Goal: Task Accomplishment & Management: Use online tool/utility

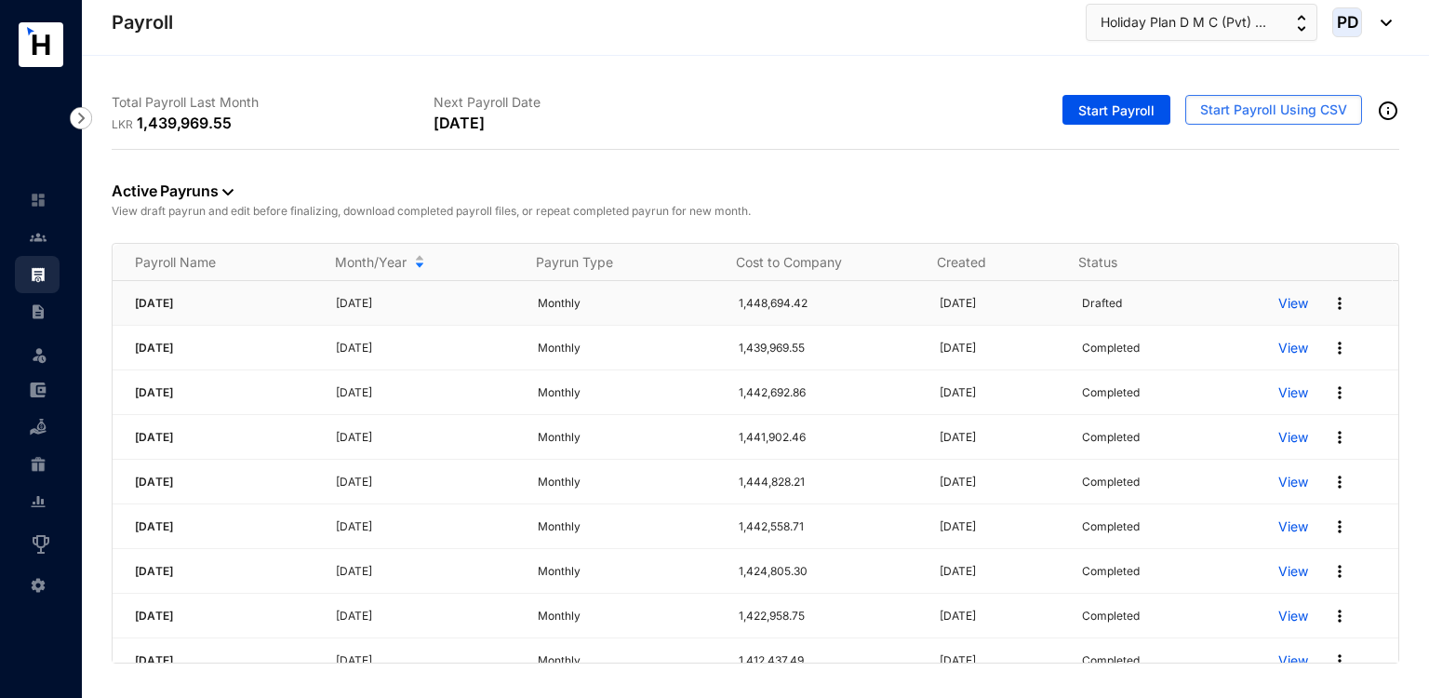
click at [1331, 305] on img at bounding box center [1340, 303] width 19 height 19
click at [1282, 299] on p "View" at bounding box center [1294, 303] width 30 height 19
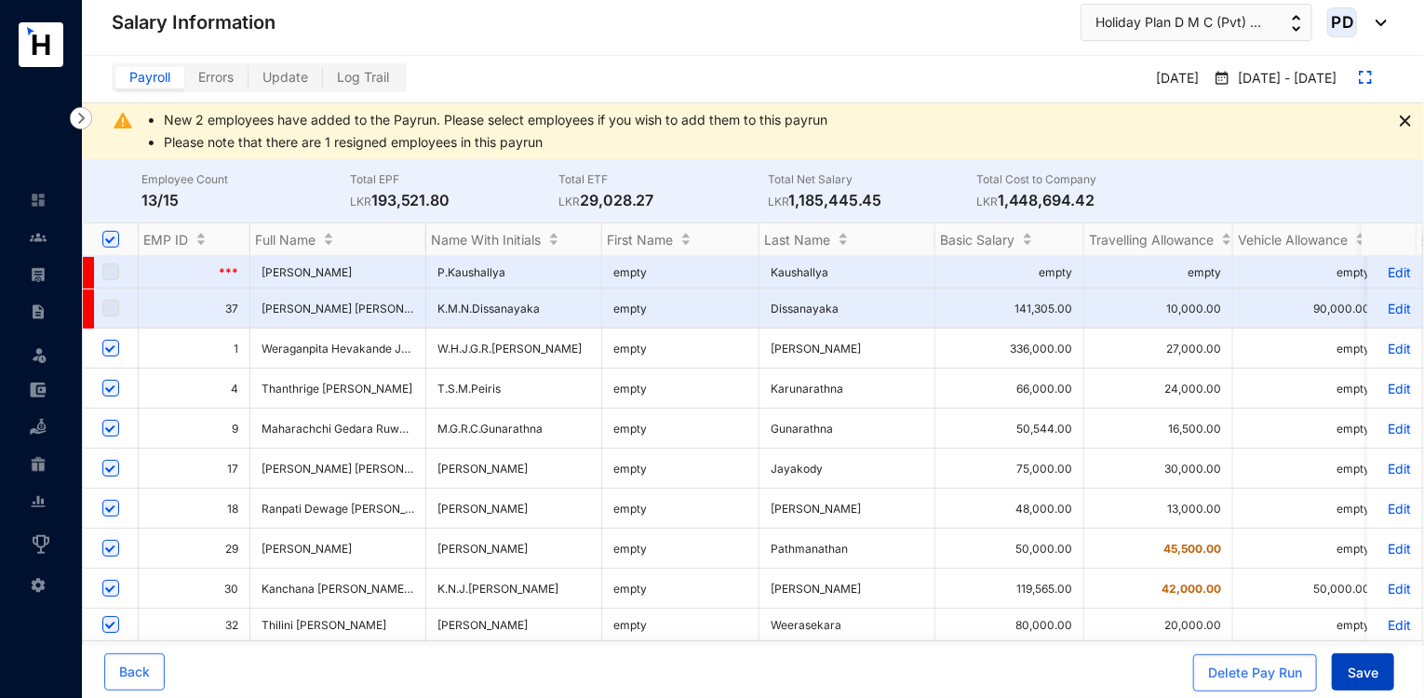
click at [1360, 682] on button "Save" at bounding box center [1363, 671] width 62 height 37
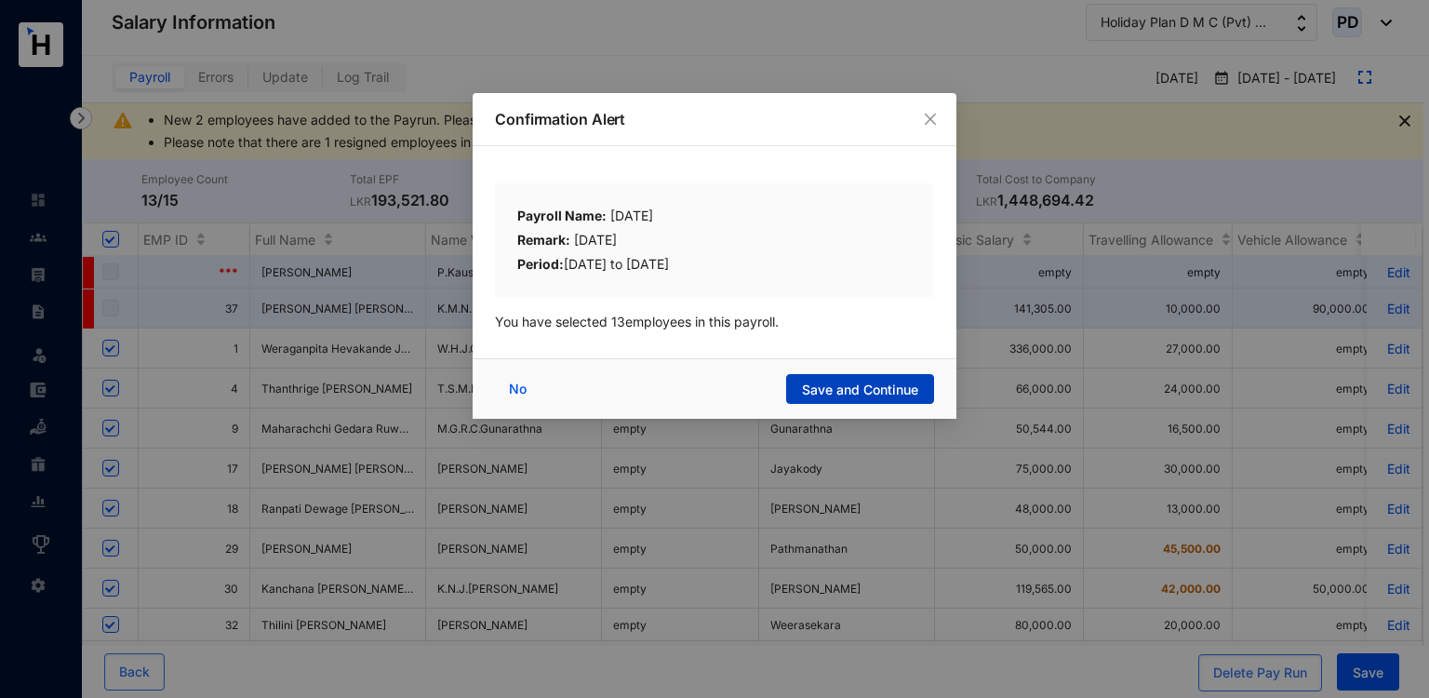
click at [876, 376] on button "Save and Continue" at bounding box center [860, 389] width 148 height 30
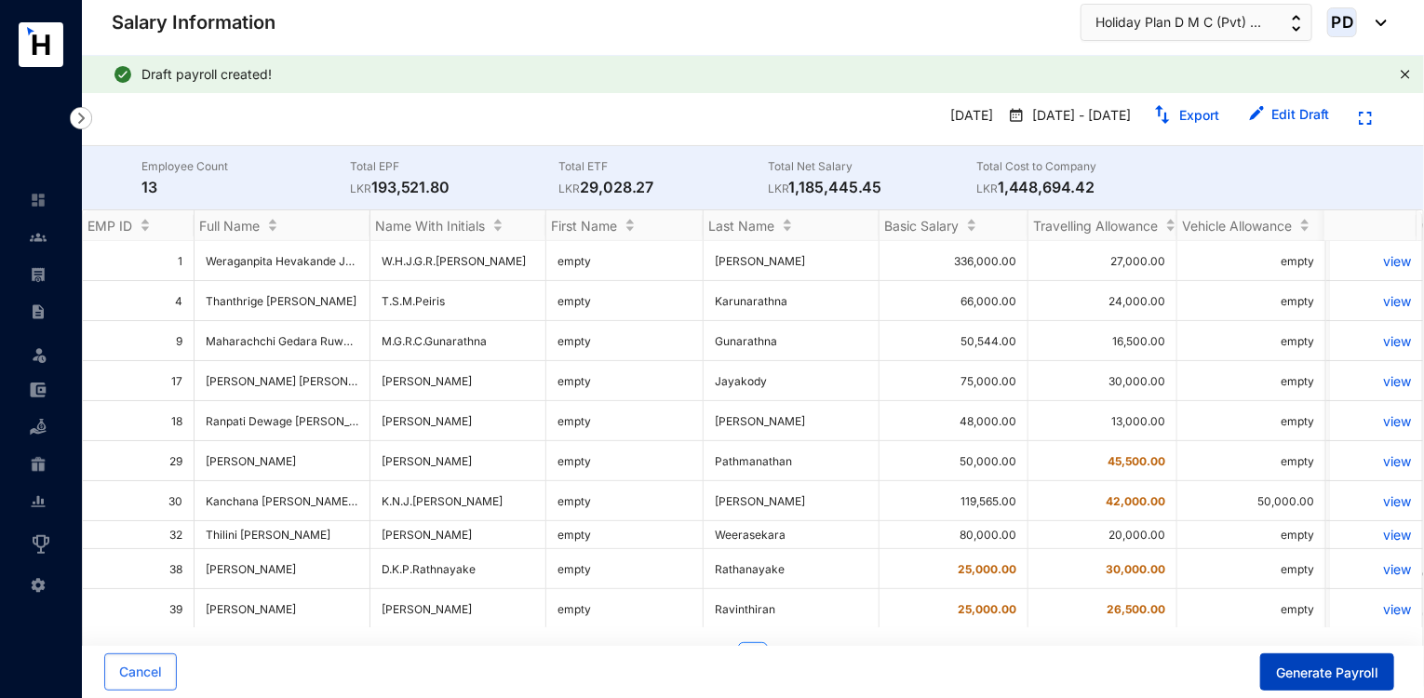
click at [1370, 671] on span "Generate Payroll" at bounding box center [1327, 673] width 102 height 19
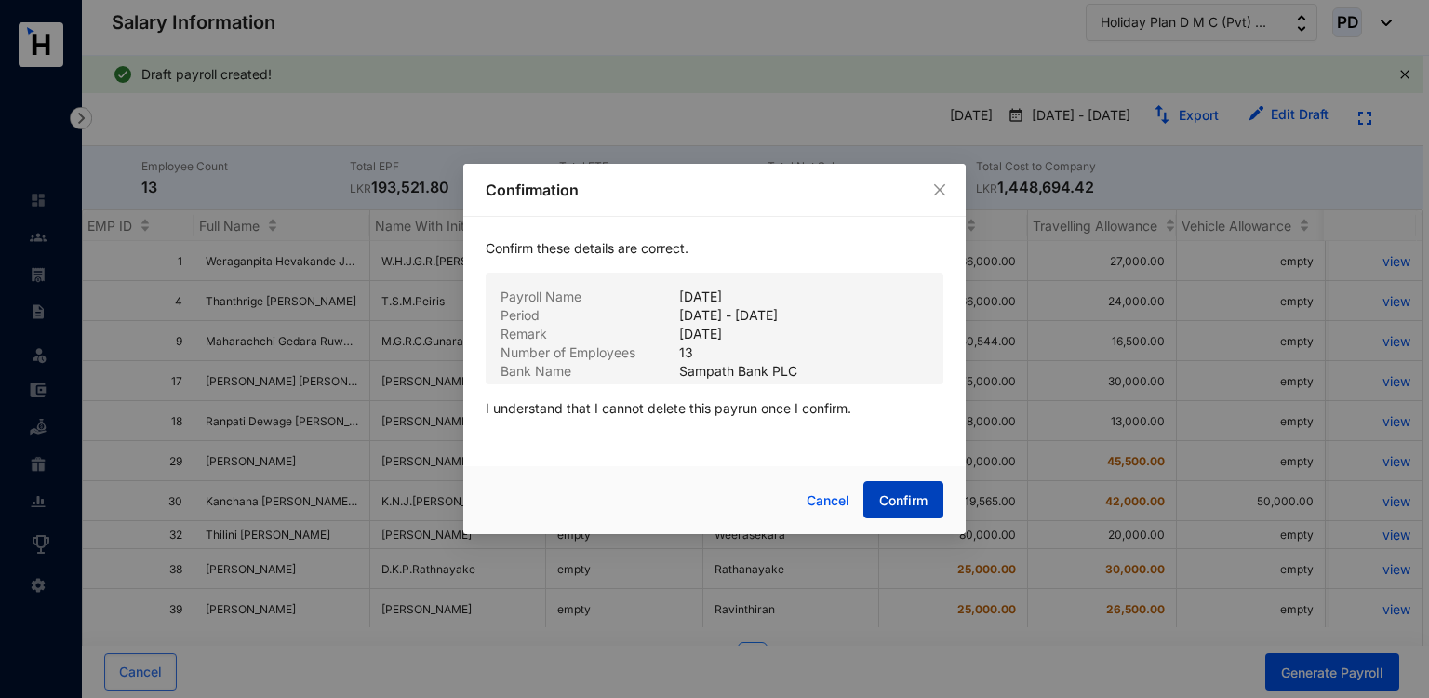
click at [892, 491] on span "Confirm" at bounding box center [903, 500] width 48 height 19
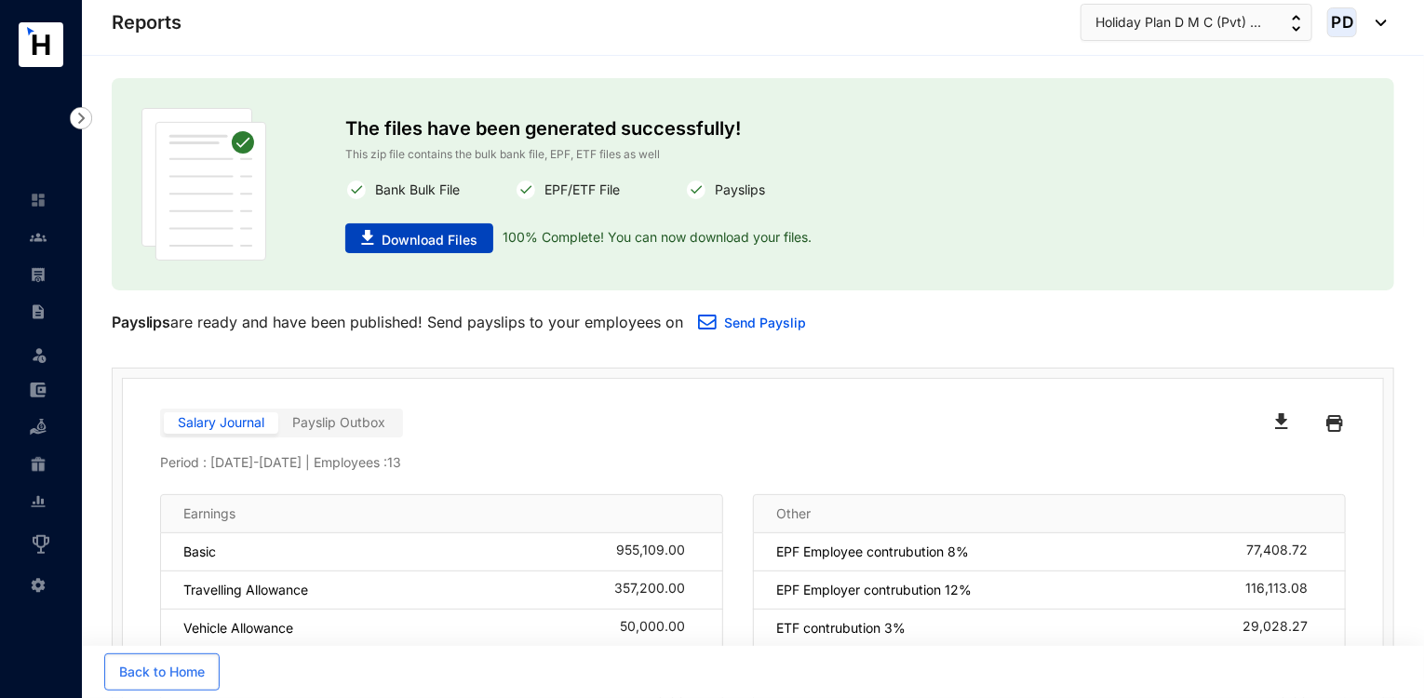
click at [469, 244] on span "Download Files" at bounding box center [430, 240] width 96 height 19
